Goal: Obtain resource: Download file/media

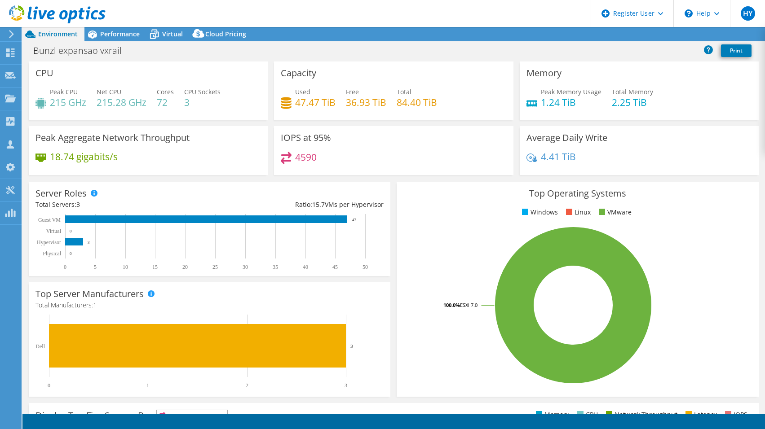
select select "[GEOGRAPHIC_DATA]"
select select "USD"
click at [101, 30] on div "HY Dell User [PERSON_NAME] [PERSON_NAME][EMAIL_ADDRESS][DOMAIN_NAME] Dell My Pr…" at bounding box center [382, 214] width 765 height 429
click at [118, 29] on div "Performance" at bounding box center [115, 34] width 62 height 14
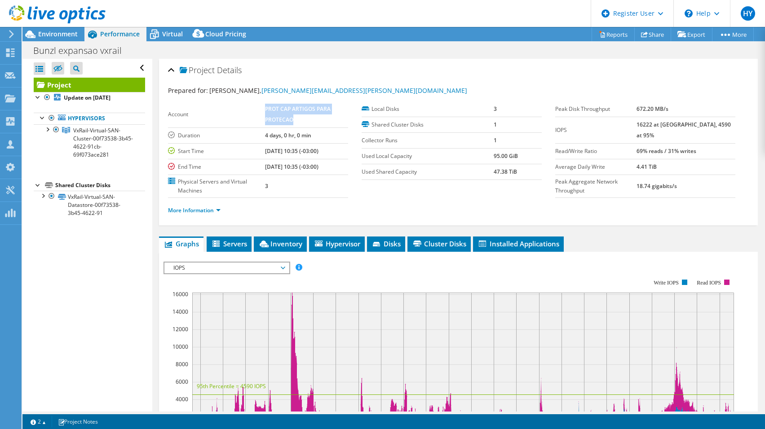
drag, startPoint x: 264, startPoint y: 110, endPoint x: 298, endPoint y: 124, distance: 37.3
click at [298, 123] on tr "Account PROT CAP ARTIGOS PARA PROTECAO" at bounding box center [258, 115] width 180 height 27
copy tr "PROT CAP ARTIGOS PARA PROTECAO"
click at [309, 186] on td "3" at bounding box center [307, 186] width 84 height 23
click at [53, 34] on span "Environment" at bounding box center [58, 34] width 40 height 9
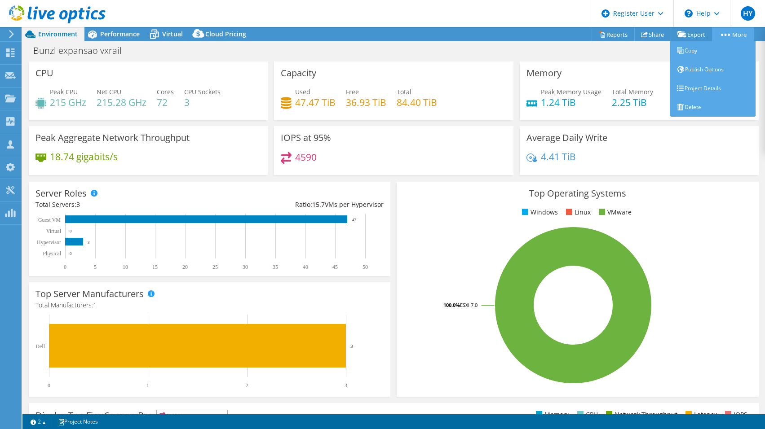
click at [741, 34] on link "More" at bounding box center [733, 34] width 42 height 14
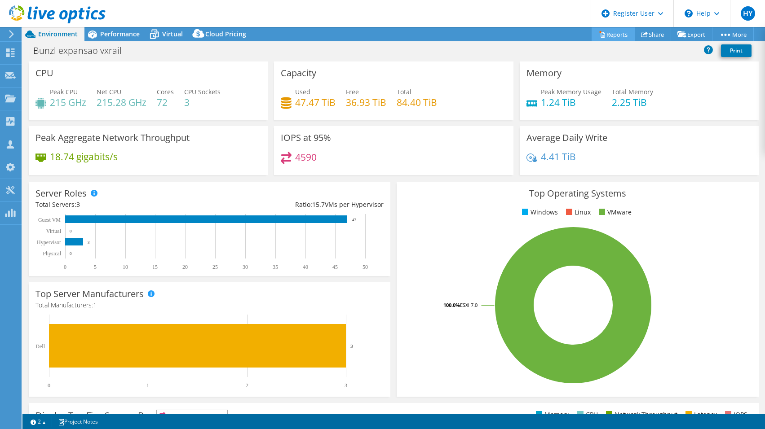
click at [608, 35] on link "Reports" at bounding box center [613, 34] width 43 height 14
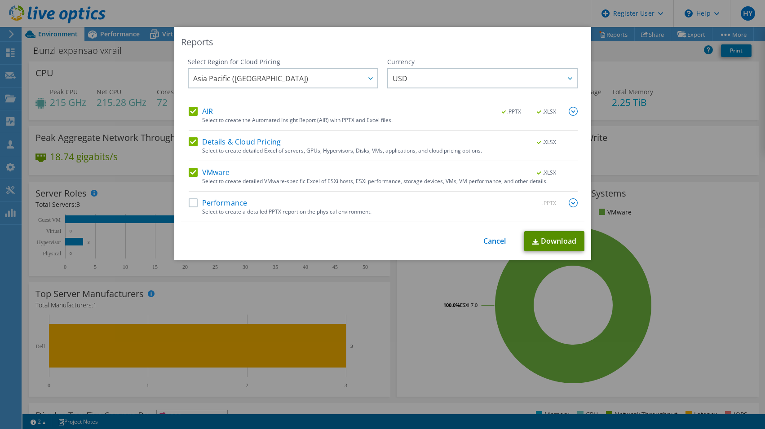
click at [554, 237] on link "Download" at bounding box center [554, 241] width 60 height 20
click at [145, 369] on div "Reports Select Region for Cloud Pricing Asia Pacific ([GEOGRAPHIC_DATA]) [GEOGR…" at bounding box center [382, 215] width 765 height 376
